Goal: Browse casually: Explore the website without a specific task or goal

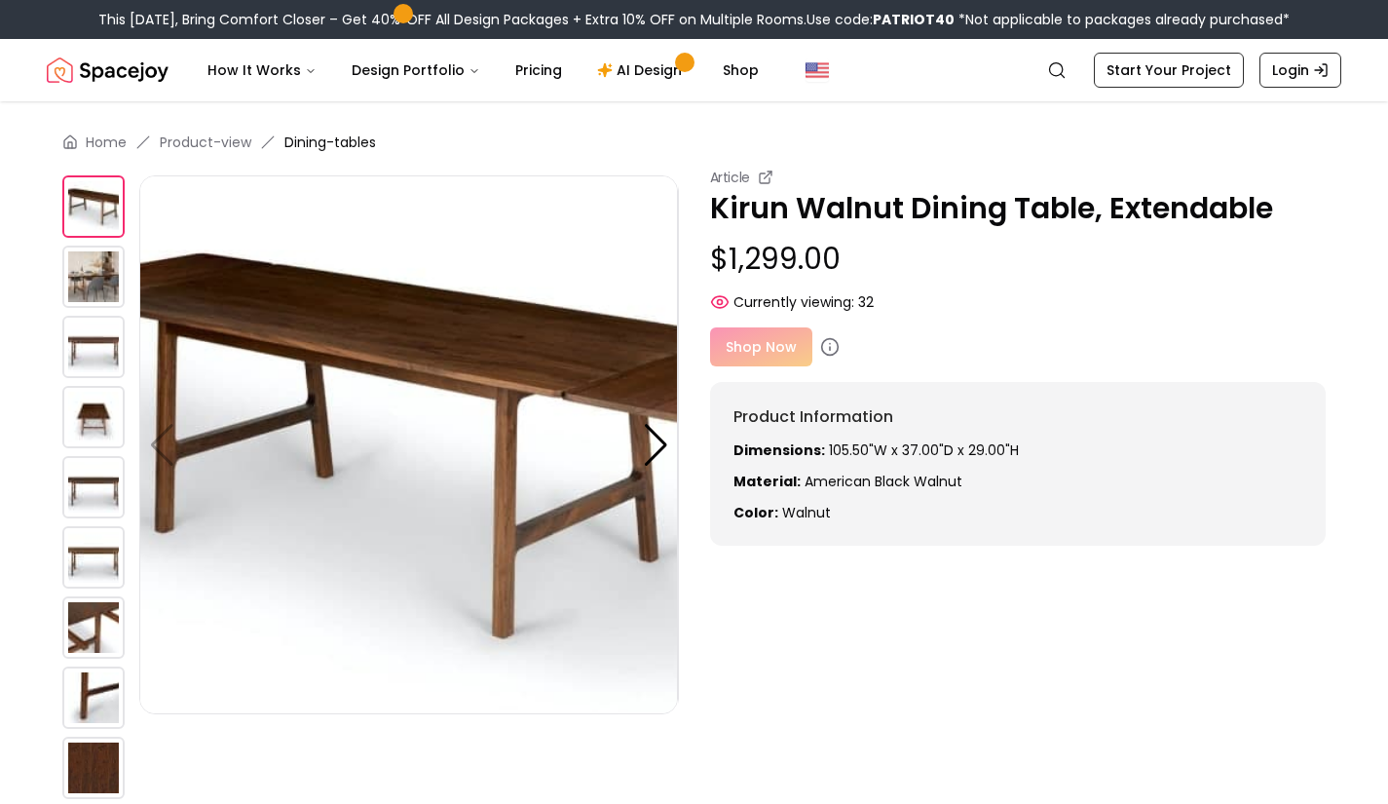
click at [98, 272] on img at bounding box center [93, 277] width 62 height 62
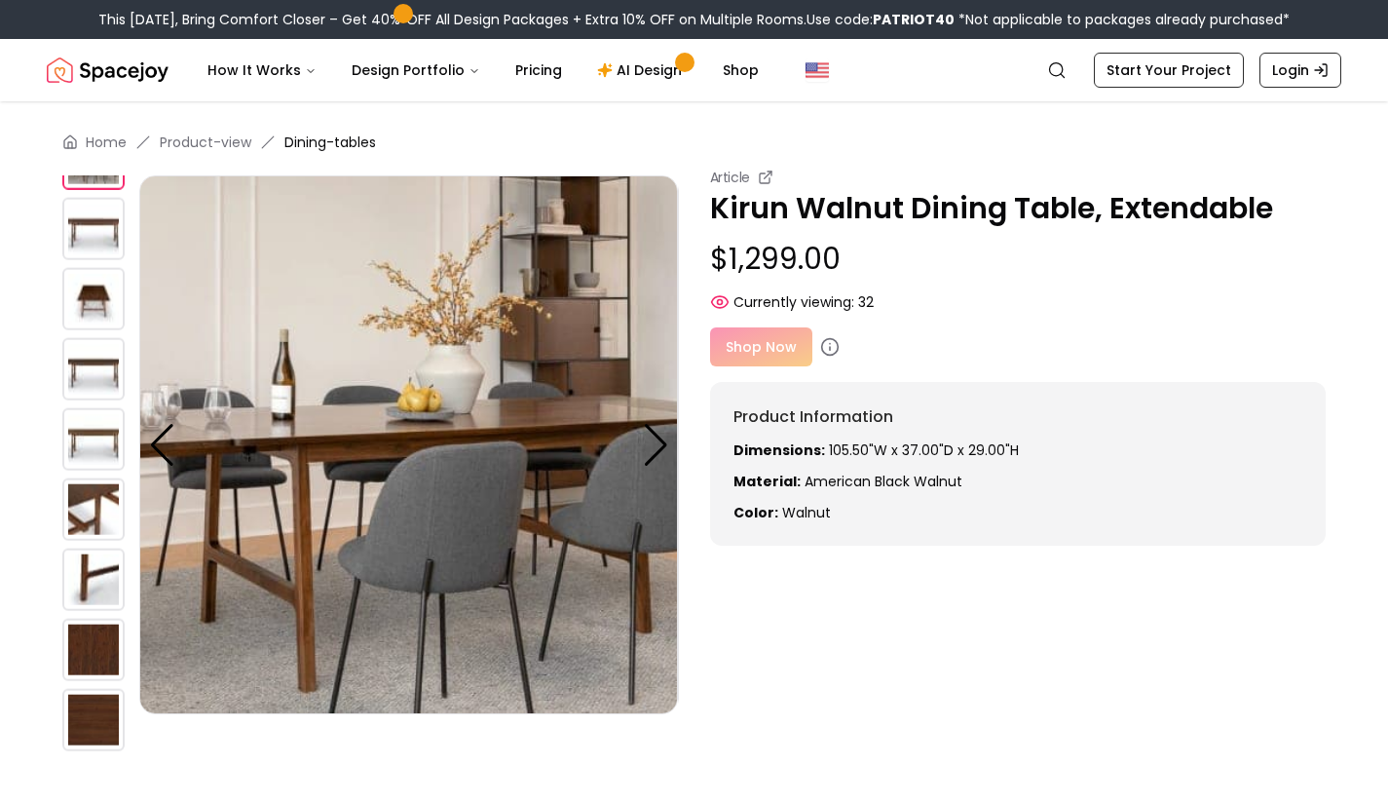
click at [95, 323] on img at bounding box center [93, 299] width 62 height 62
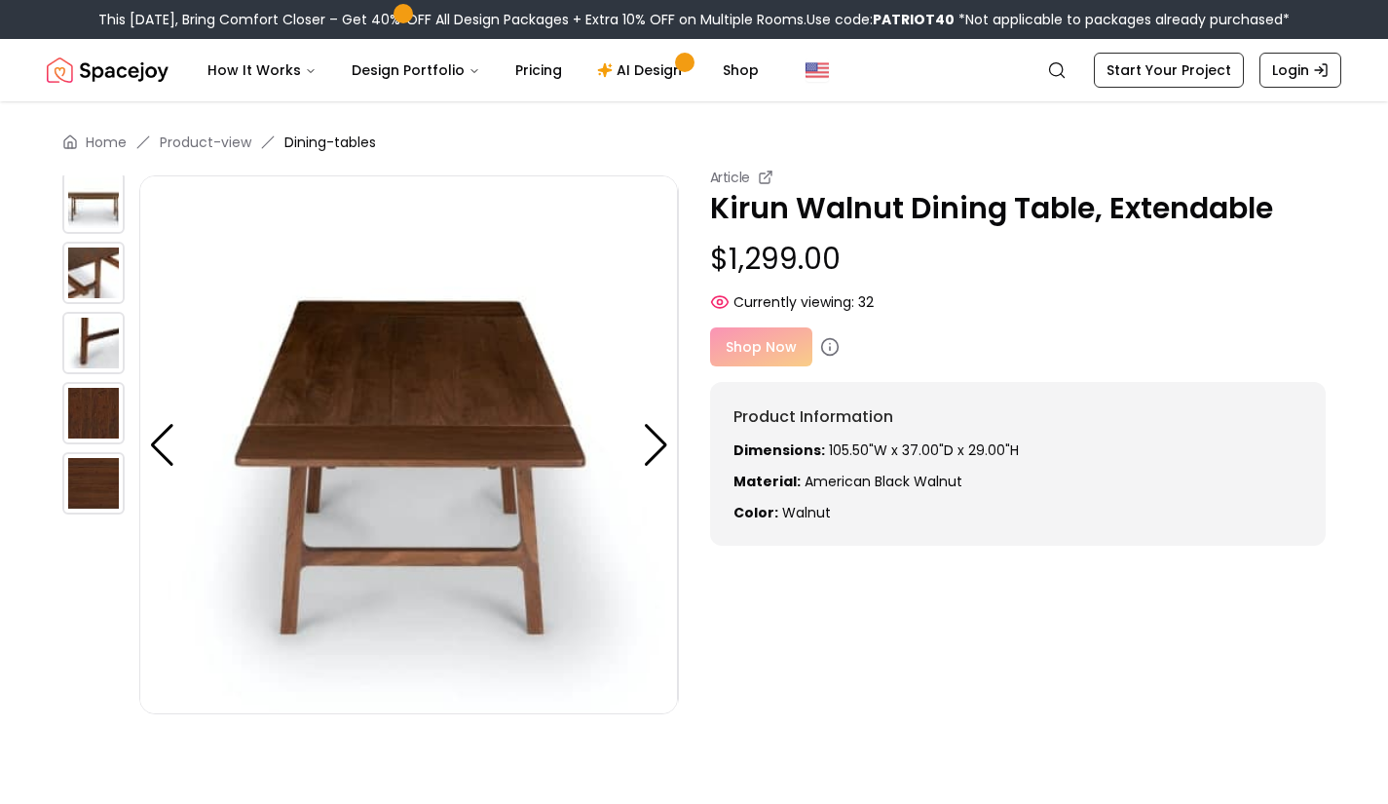
click at [97, 285] on img at bounding box center [93, 273] width 62 height 62
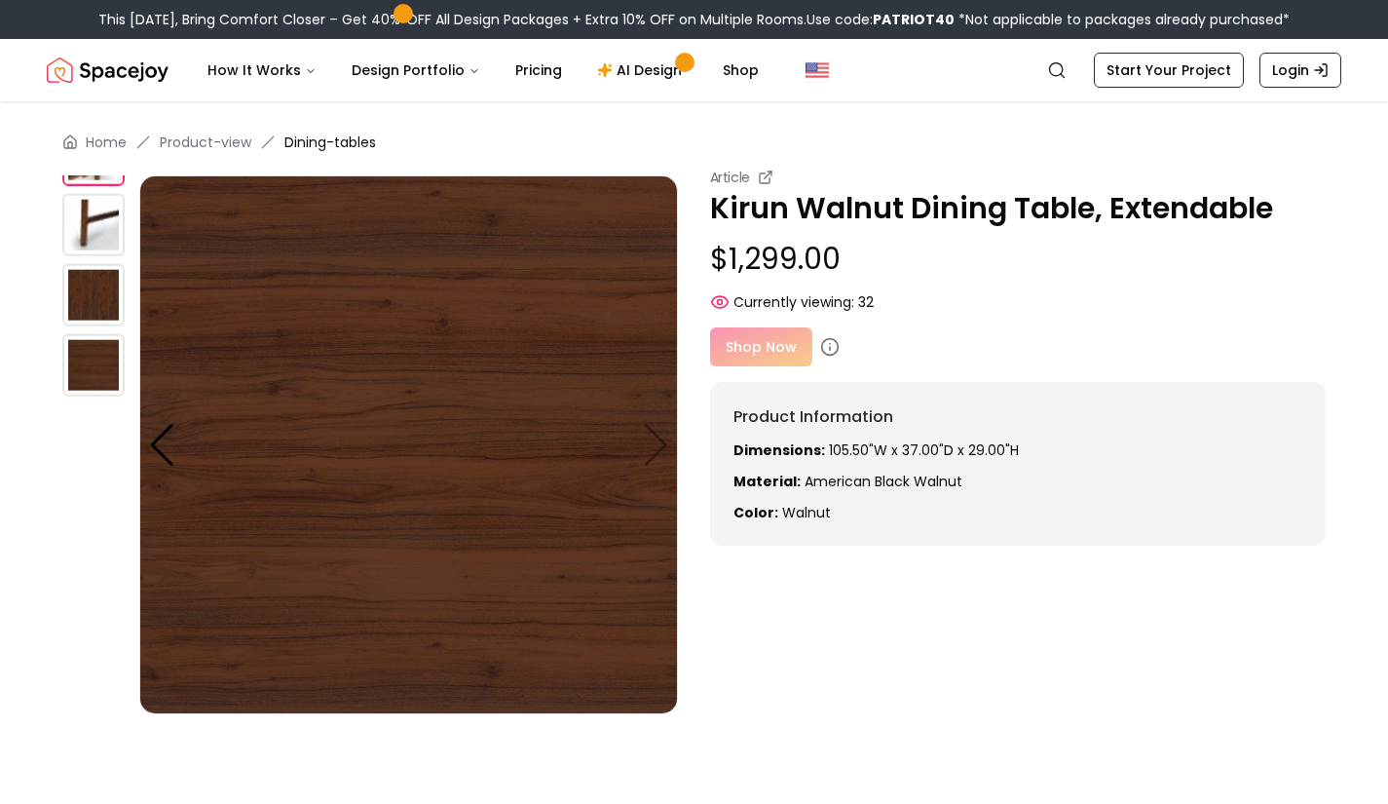
click at [95, 307] on img at bounding box center [93, 295] width 62 height 62
click at [95, 387] on img at bounding box center [93, 365] width 62 height 62
click at [97, 236] on img at bounding box center [93, 225] width 62 height 62
click at [100, 181] on img at bounding box center [93, 155] width 62 height 62
click at [111, 187] on div at bounding box center [100, 54] width 77 height 702
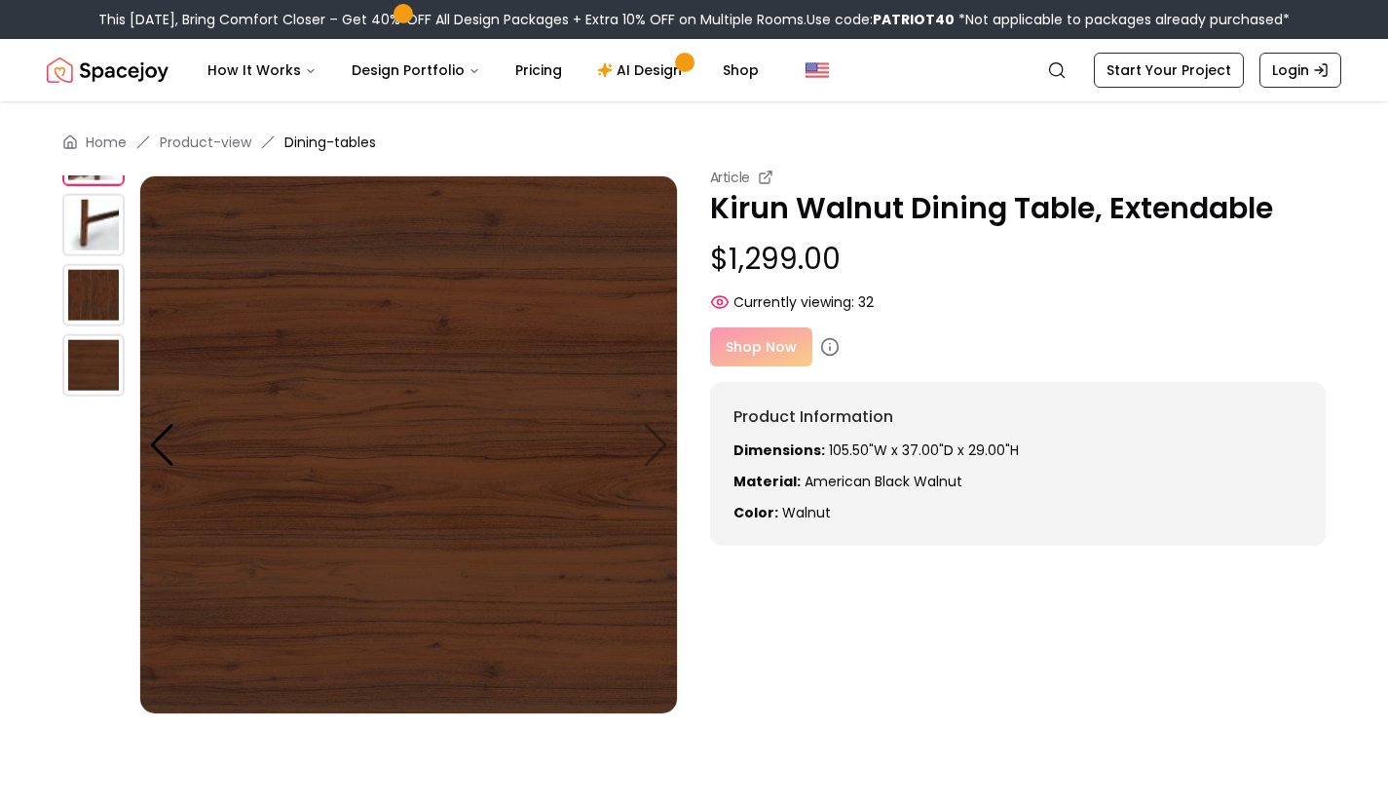
click at [96, 228] on img at bounding box center [93, 225] width 62 height 62
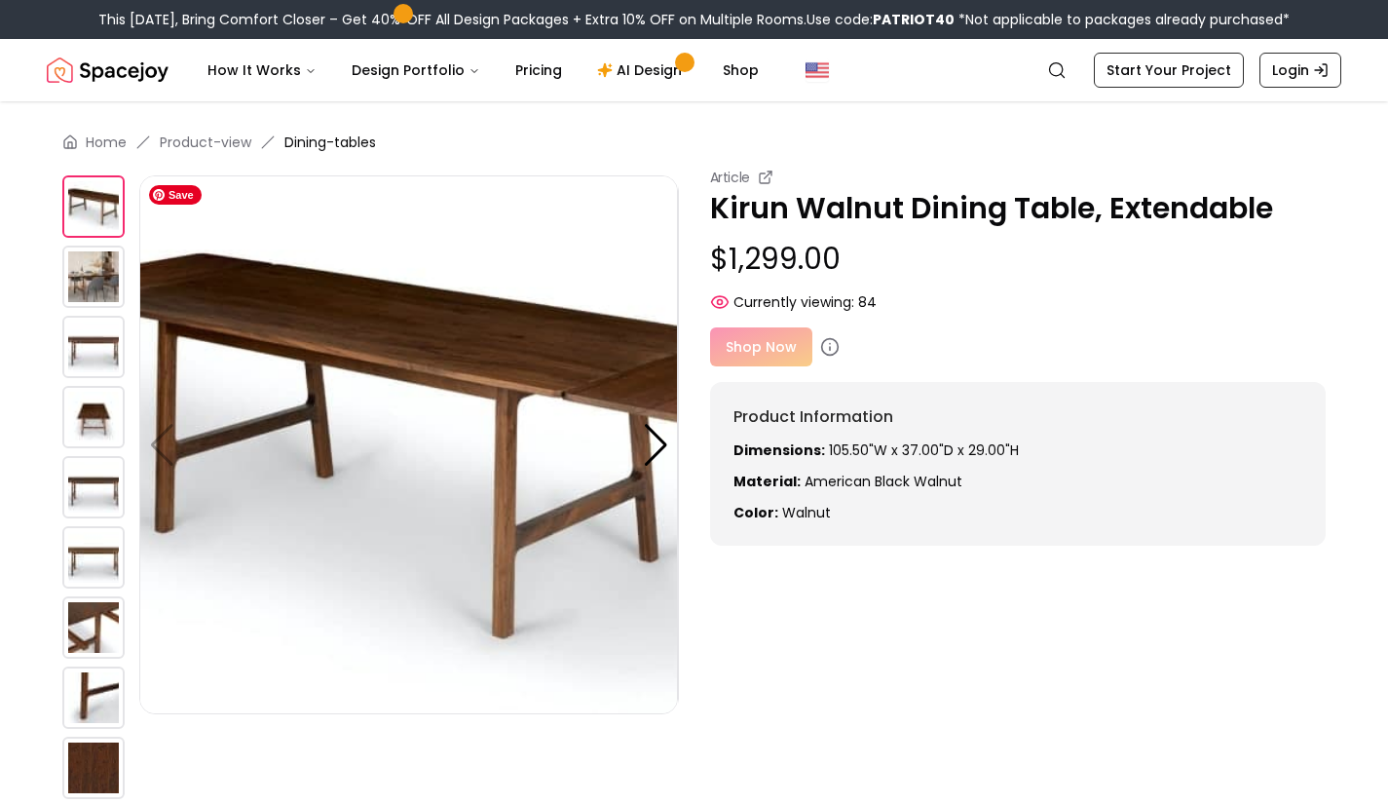
click at [97, 271] on img at bounding box center [93, 277] width 62 height 62
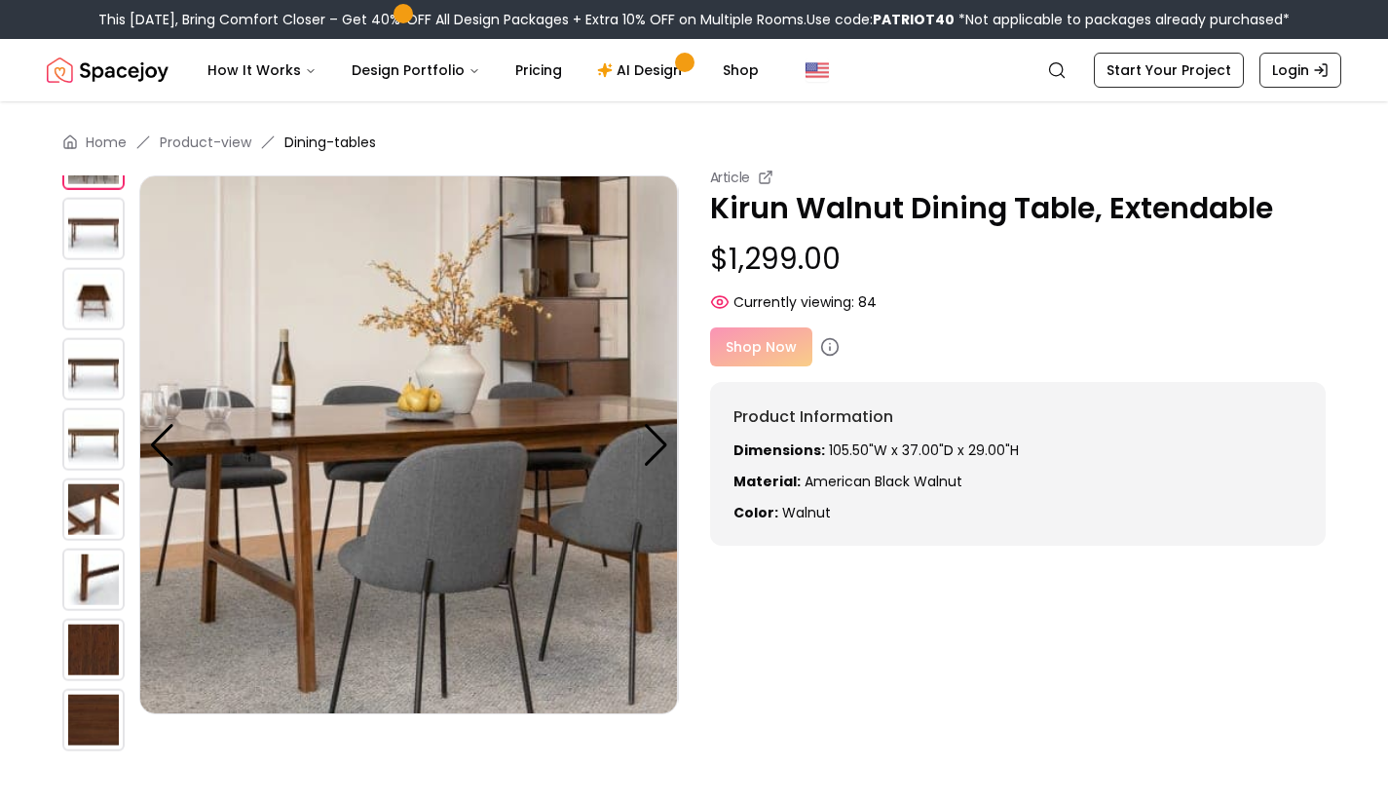
click at [78, 316] on img at bounding box center [93, 299] width 62 height 62
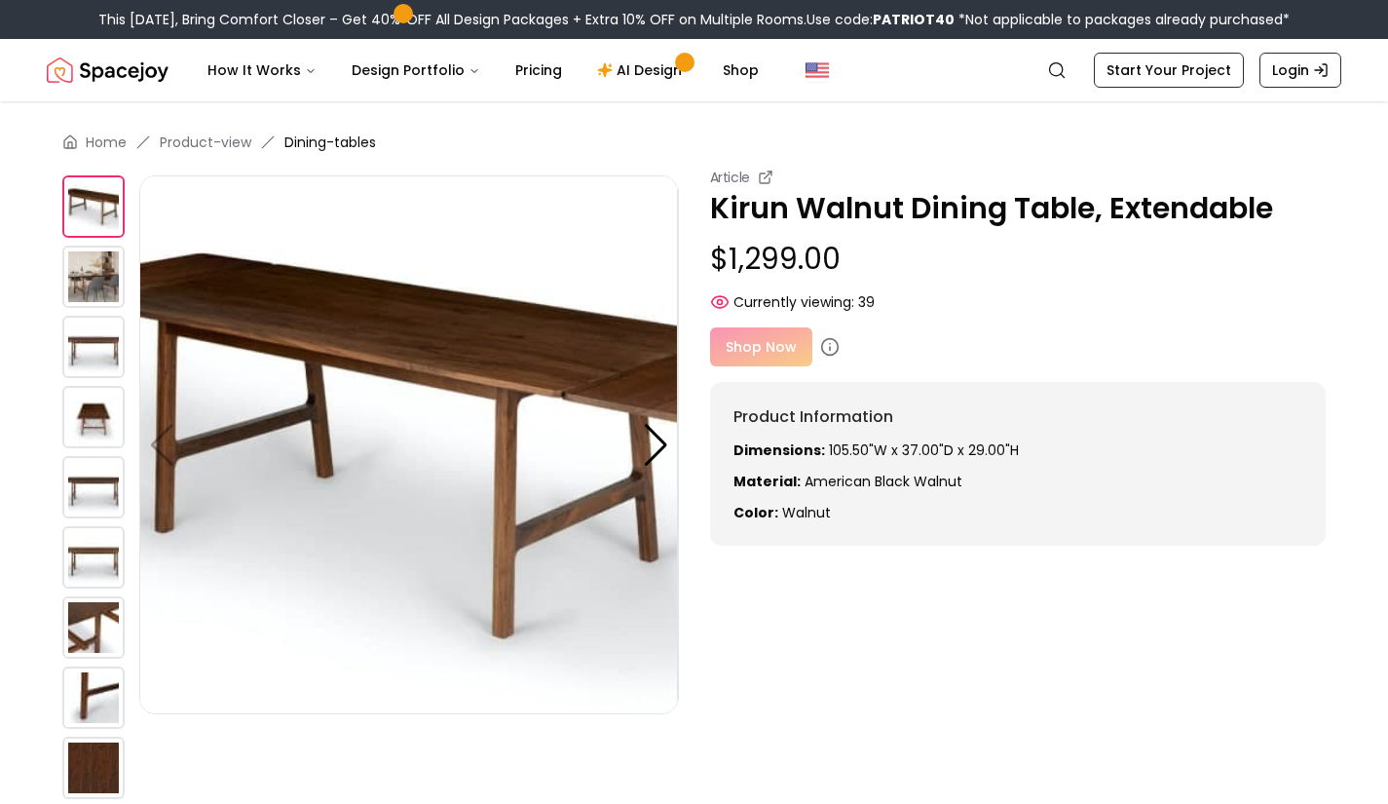
click at [96, 218] on img at bounding box center [93, 206] width 62 height 62
click at [96, 275] on img at bounding box center [93, 277] width 62 height 62
click at [96, 220] on img at bounding box center [93, 206] width 62 height 62
